Goal: Find contact information: Find contact information

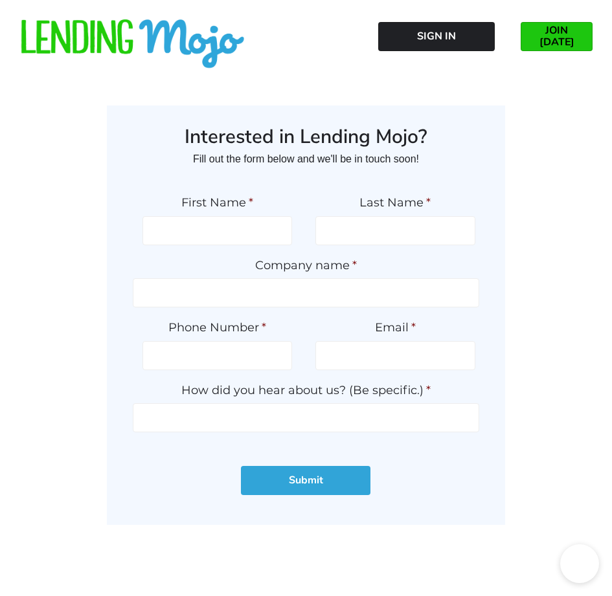
type input "ppgvnGHTMneOtNNl"
type input "gqZZiSCImmEigACh"
type input "ggGHbapHawyiv"
type input "(342) 041-3433"
type input "[EMAIL_ADDRESS][DOMAIN_NAME]"
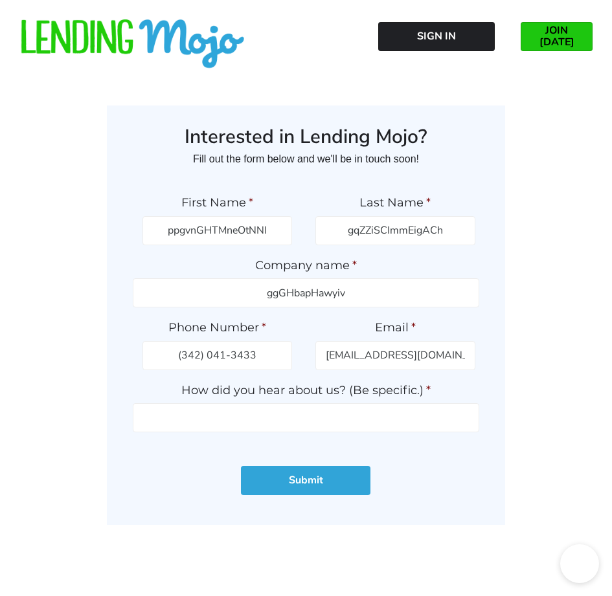
type input "TClHNzGuGMXOq"
